Goal: Navigation & Orientation: Find specific page/section

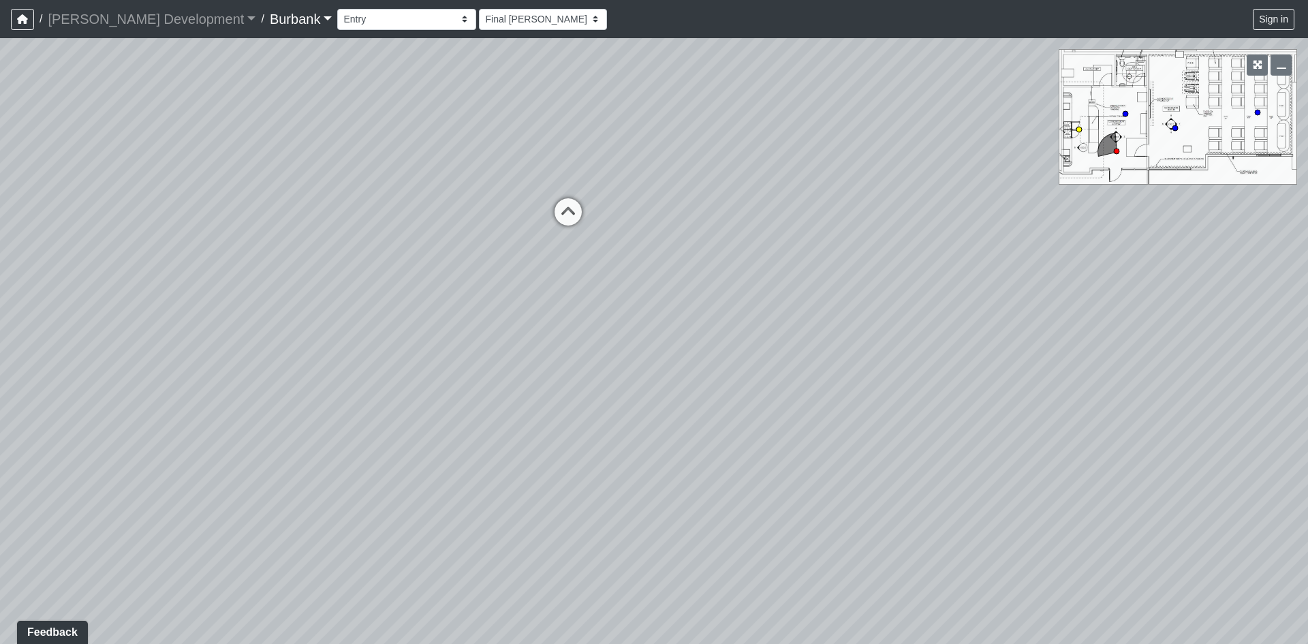
click at [1078, 128] on circle at bounding box center [1078, 129] width 5 height 5
select select "ubkUkVpCNyeBDpCpXE4WJJ"
drag, startPoint x: 912, startPoint y: 328, endPoint x: 469, endPoint y: 313, distance: 443.0
click at [498, 318] on div "Loading... Counters Loading... Concession Stand Loading... Screen Loading... Co…" at bounding box center [654, 341] width 1308 height 606
drag, startPoint x: 927, startPoint y: 356, endPoint x: 1003, endPoint y: 272, distance: 113.3
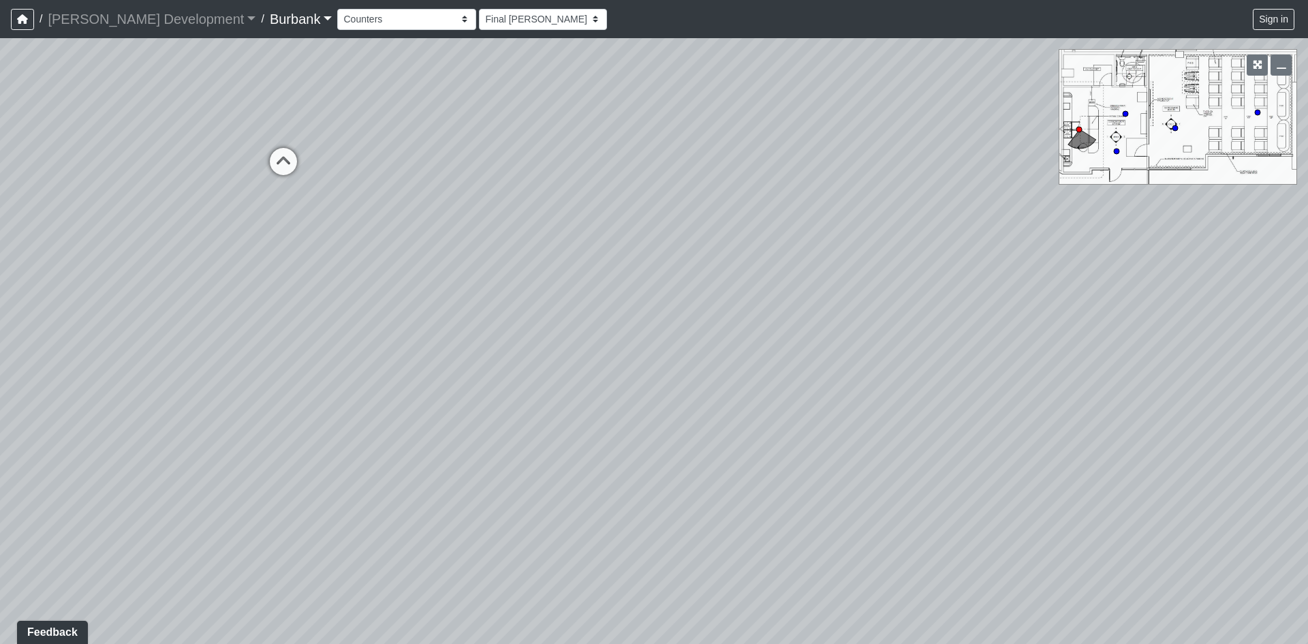
click at [1189, 206] on div "Loading... Counters Loading... Concession Stand Loading... Screen Loading... Co…" at bounding box center [654, 341] width 1308 height 606
drag, startPoint x: 437, startPoint y: 341, endPoint x: 1044, endPoint y: 208, distance: 621.2
click at [922, 212] on div "Loading... Counters Loading... Concession Stand Loading... Screen Loading... Co…" at bounding box center [654, 341] width 1308 height 606
drag, startPoint x: 746, startPoint y: 283, endPoint x: 479, endPoint y: 439, distance: 309.2
click at [479, 439] on div "Loading... Counters Loading... Concession Stand Loading... Screen Loading... Co…" at bounding box center [654, 341] width 1308 height 606
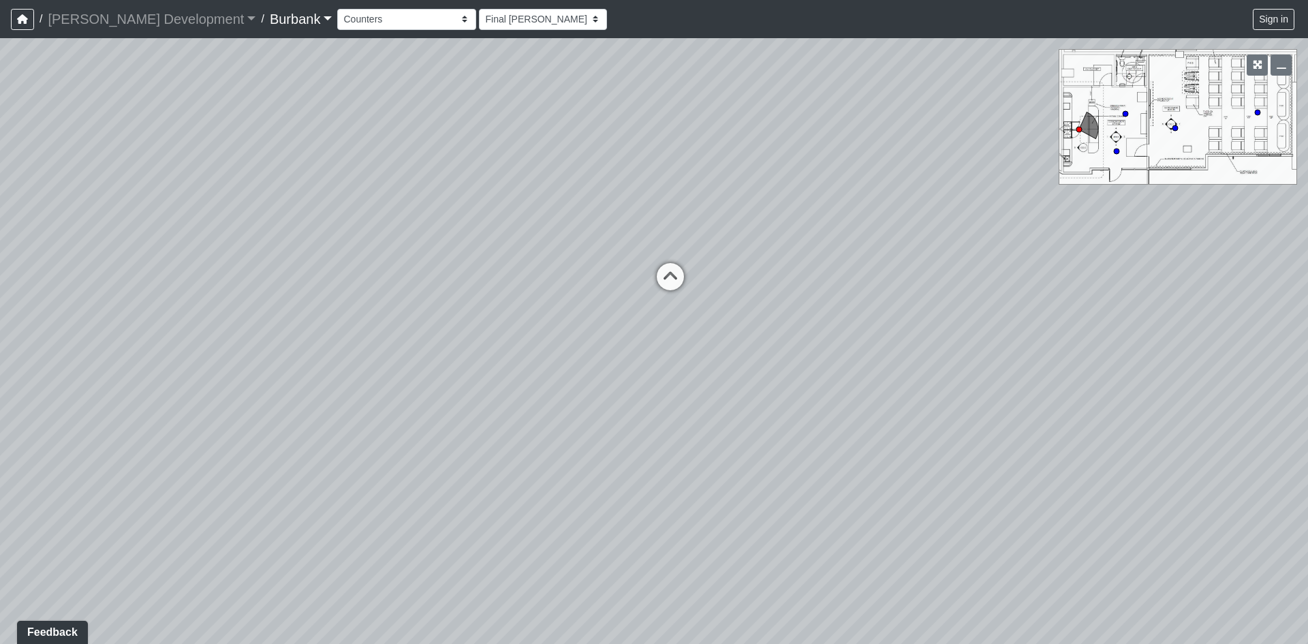
drag, startPoint x: 594, startPoint y: 332, endPoint x: 482, endPoint y: 409, distance: 135.3
click at [482, 409] on div "Loading... Counters Loading... Concession Stand Loading... Screen Loading... Co…" at bounding box center [654, 341] width 1308 height 606
drag, startPoint x: 523, startPoint y: 429, endPoint x: 376, endPoint y: 428, distance: 147.1
click at [381, 437] on div "Loading... Counters Loading... Concession Stand Loading... Screen Loading... Co…" at bounding box center [654, 341] width 1308 height 606
drag, startPoint x: 713, startPoint y: 486, endPoint x: 656, endPoint y: 546, distance: 82.4
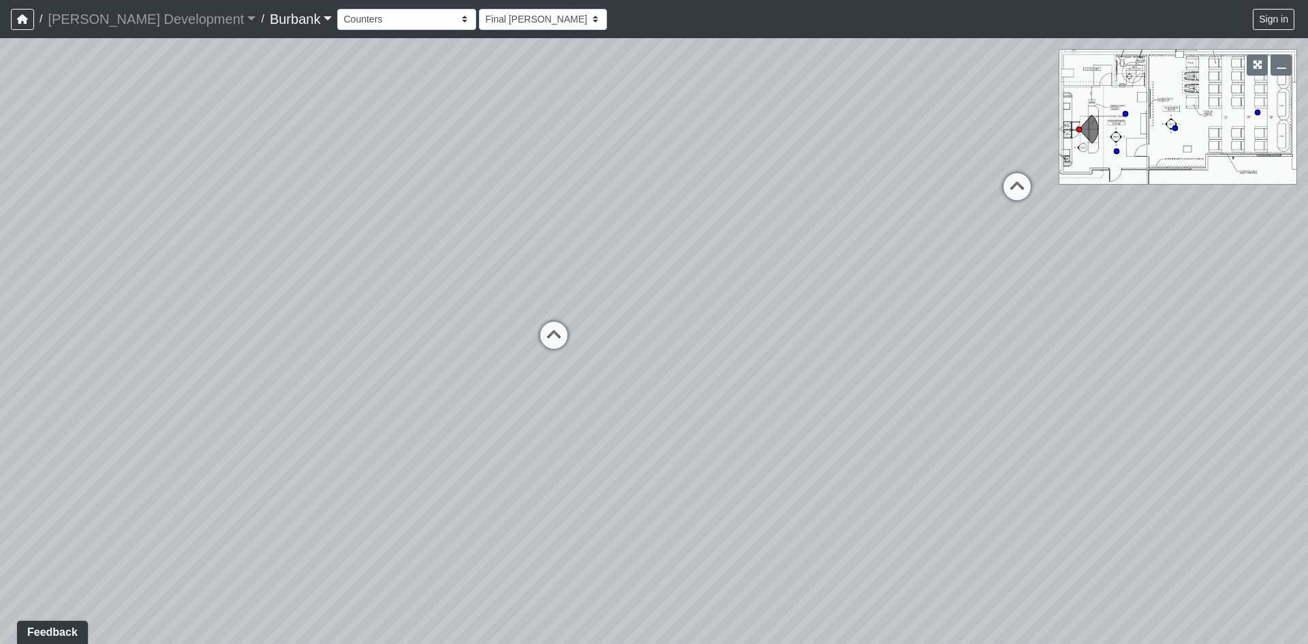
click at [656, 546] on div "Loading... Counters Loading... Concession Stand Loading... Screen Loading... Co…" at bounding box center [654, 341] width 1308 height 606
